Goal: Navigation & Orientation: Find specific page/section

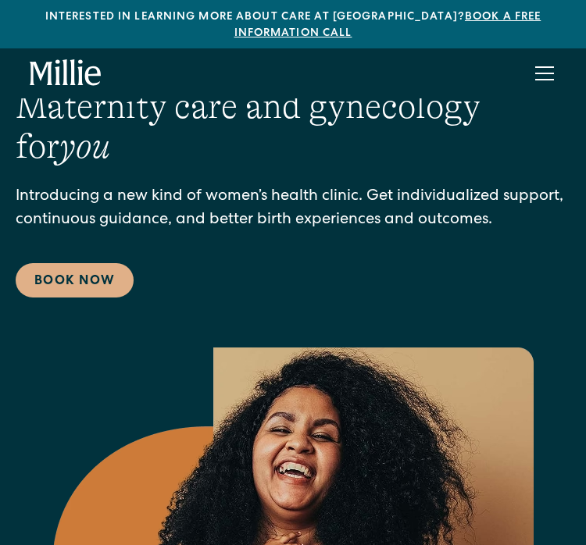
click at [533, 61] on div "menu" at bounding box center [544, 73] width 37 height 37
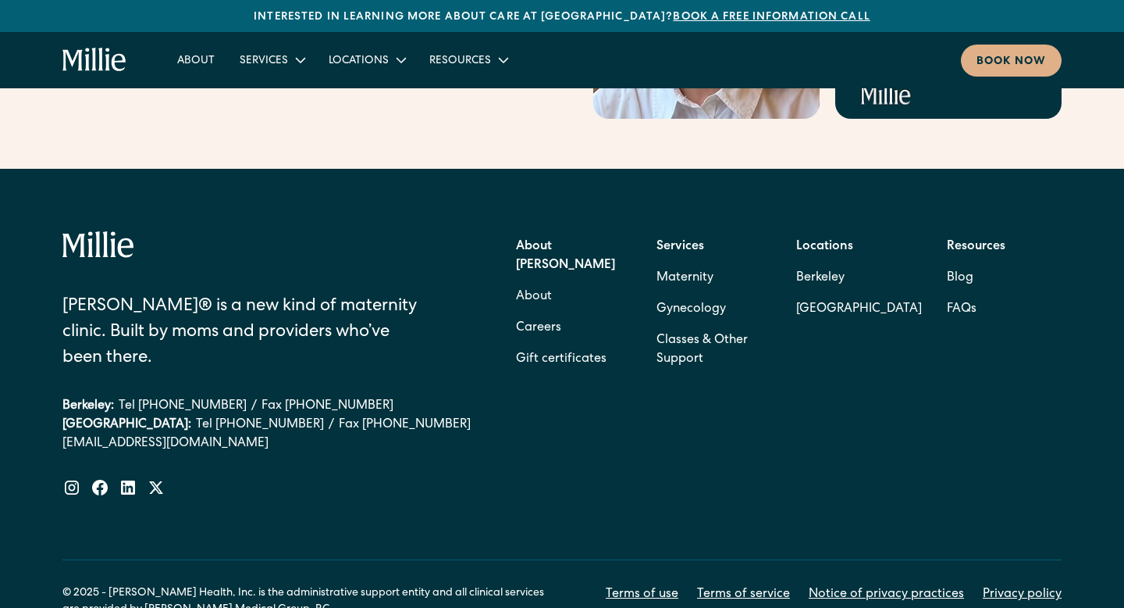
scroll to position [6409, 0]
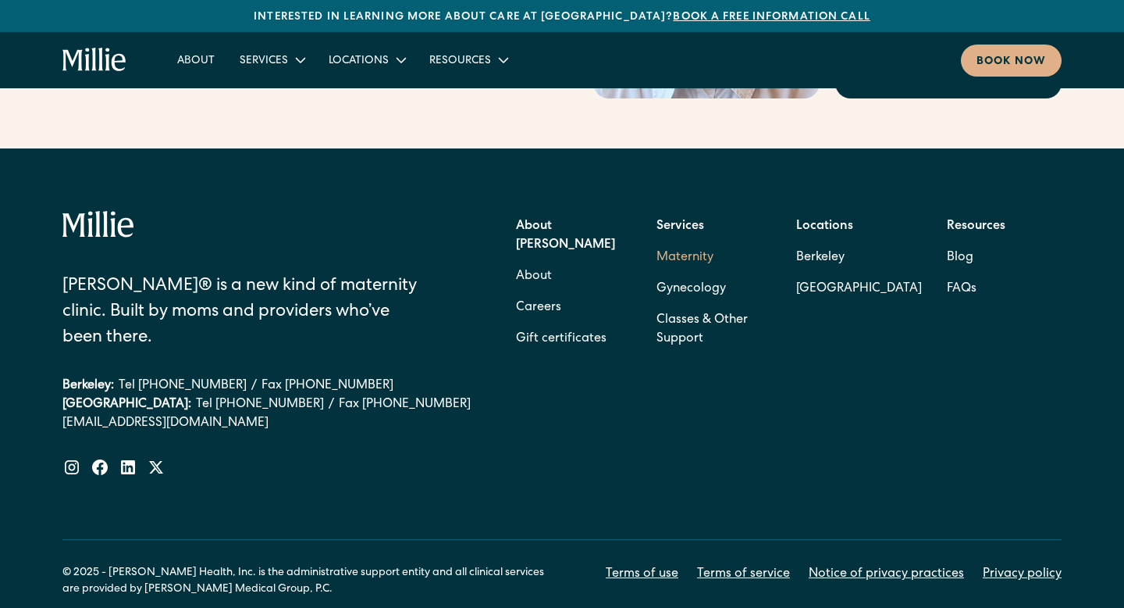
click at [585, 242] on link "Maternity" at bounding box center [685, 257] width 57 height 31
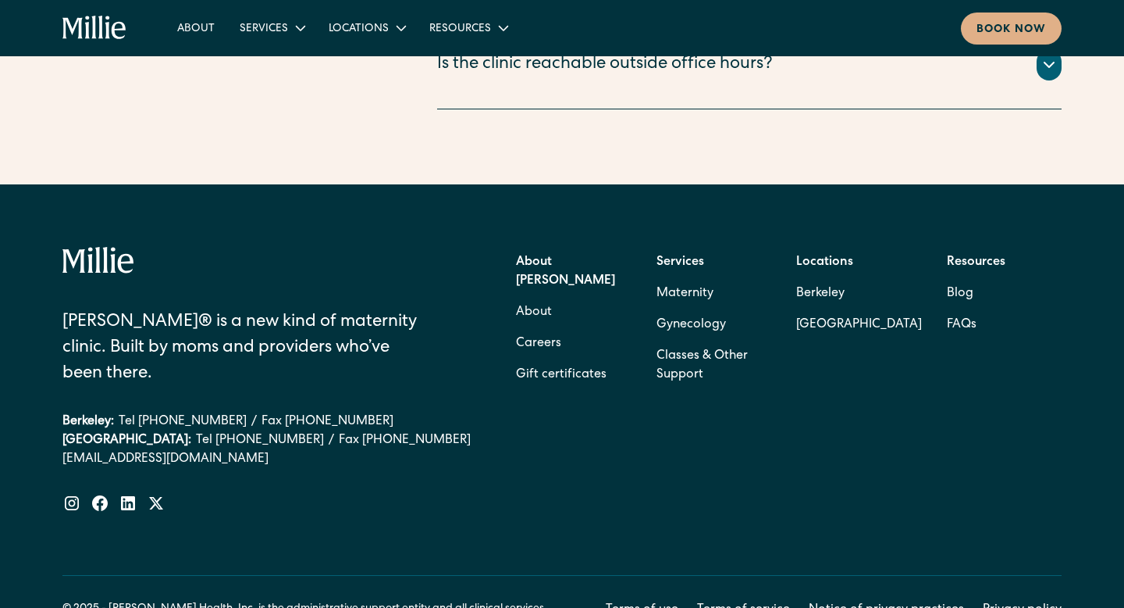
scroll to position [6056, 0]
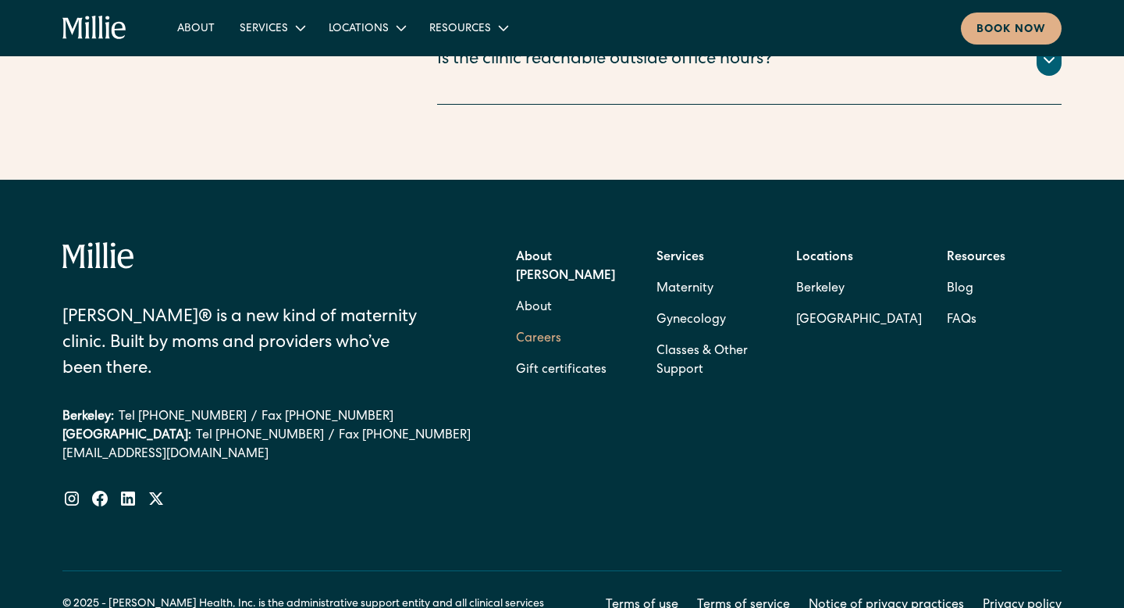
click at [547, 323] on link "Careers" at bounding box center [538, 338] width 45 height 31
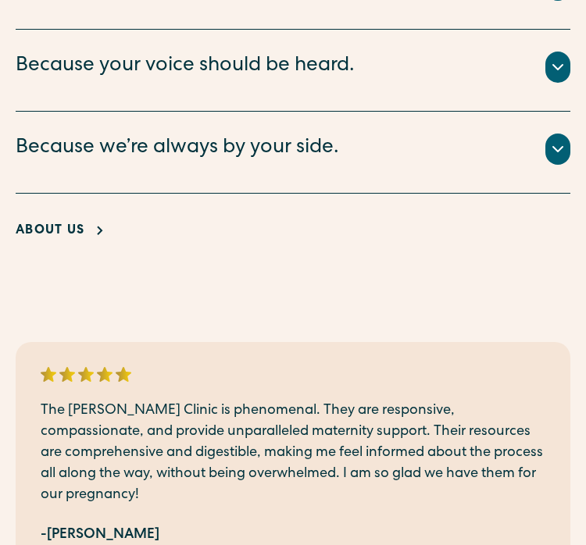
scroll to position [3583, 0]
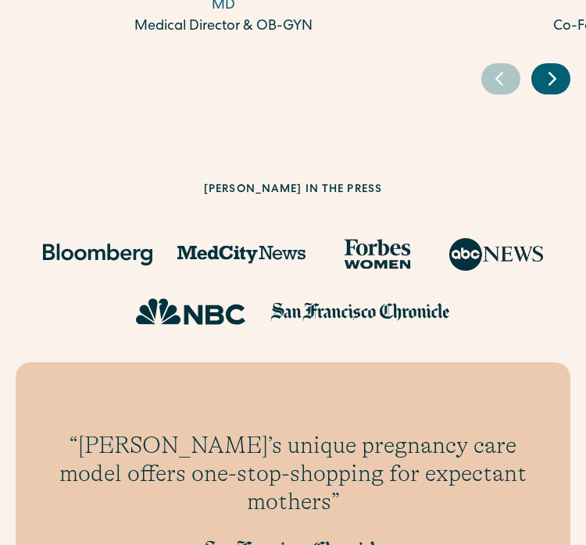
scroll to position [6854, 0]
